Goal: Information Seeking & Learning: Learn about a topic

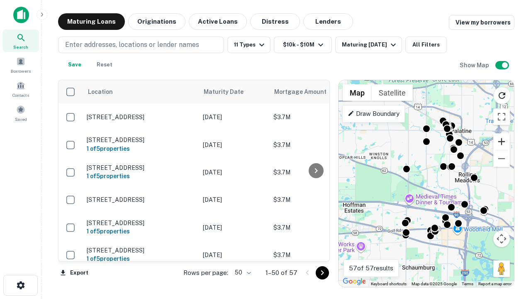
click at [501, 141] on button "Zoom in" at bounding box center [501, 141] width 17 height 17
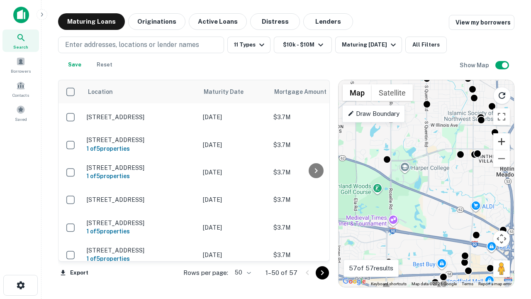
click at [501, 141] on button "Zoom in" at bounding box center [501, 141] width 17 height 17
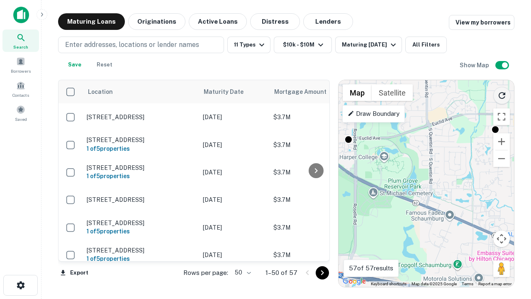
click at [502, 94] on icon "Reload search area" at bounding box center [502, 95] width 10 height 10
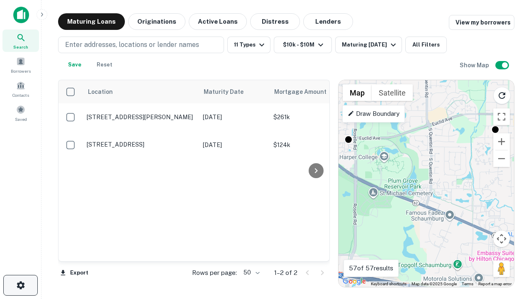
click at [20, 285] on icon "button" at bounding box center [21, 285] width 10 height 10
